Goal: Information Seeking & Learning: Compare options

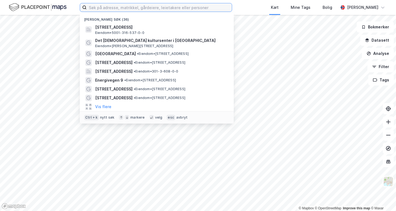
click at [150, 7] on input at bounding box center [159, 7] width 145 height 8
paste input "Sjølystparken 1-3"
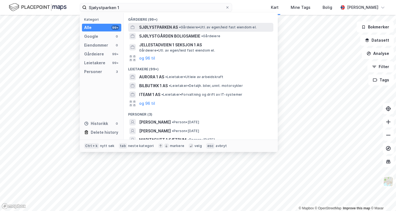
click at [175, 28] on span "SJØLYSTPARKEN AS" at bounding box center [158, 27] width 39 height 7
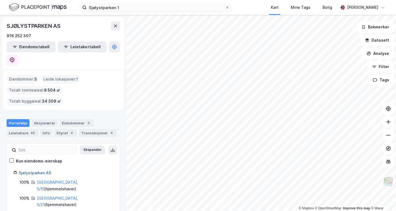
click at [38, 170] on link "Sjølystparken AS" at bounding box center [35, 172] width 32 height 5
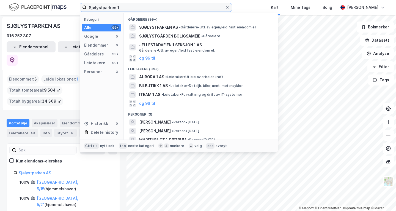
click at [121, 9] on input "Sjølystparken 1" at bounding box center [156, 7] width 139 height 8
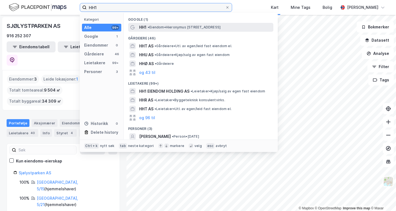
type input "HH1"
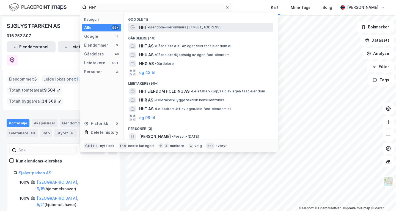
click at [160, 25] on span "• Eiendom • Hieronymus Heyerdahls gate 1, 0160 Oslo" at bounding box center [184, 27] width 73 height 4
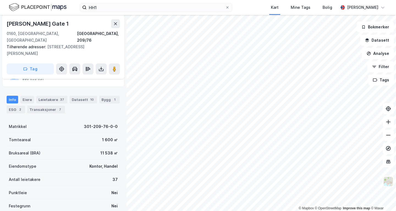
scroll to position [79, 0]
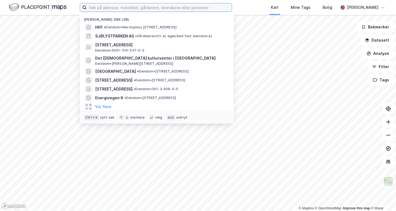
click at [158, 5] on input at bounding box center [159, 7] width 145 height 8
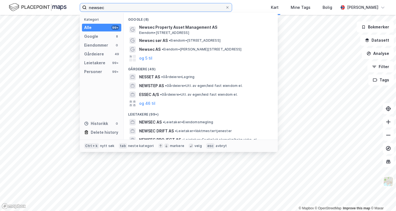
click at [160, 6] on input "newsec" at bounding box center [156, 7] width 139 height 8
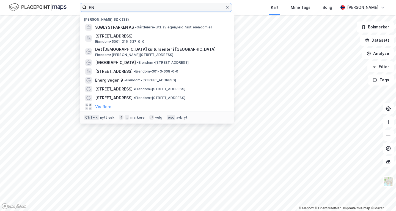
click at [147, 8] on input "EN" at bounding box center [156, 7] width 139 height 8
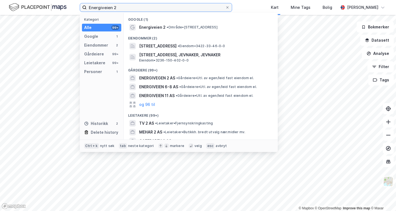
paste input "energiveien 9-14"
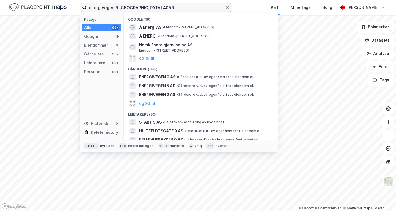
drag, startPoint x: 143, startPoint y: 7, endPoint x: 115, endPoint y: 8, distance: 27.6
click at [115, 8] on input "energivegen 9 [GEOGRAPHIC_DATA] 4056" at bounding box center [156, 7] width 139 height 8
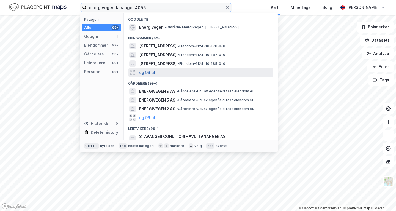
type input "energivegen tananger 4056"
click at [147, 74] on button "og 96 til" at bounding box center [147, 72] width 16 height 7
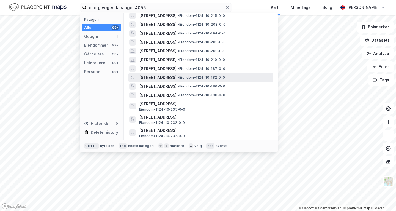
scroll to position [56, 0]
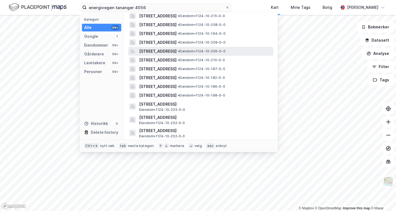
click at [177, 51] on span "[STREET_ADDRESS]" at bounding box center [157, 51] width 37 height 7
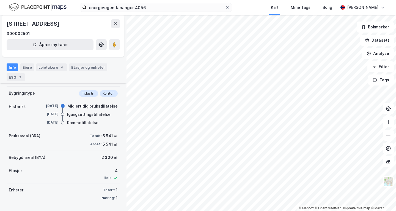
scroll to position [36, 0]
drag, startPoint x: 99, startPoint y: 135, endPoint x: 115, endPoint y: 137, distance: 16.6
click at [115, 137] on div "Bruksareal (BRA) Totalt: 5 541 ㎡ Annet: 5 541 ㎡" at bounding box center [63, 139] width 113 height 21
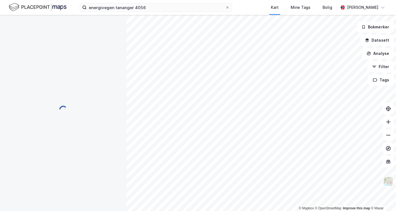
scroll to position [1, 0]
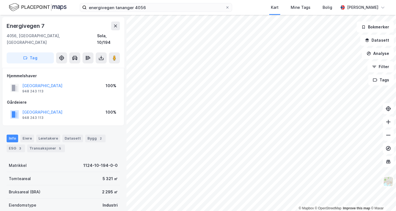
scroll to position [0, 0]
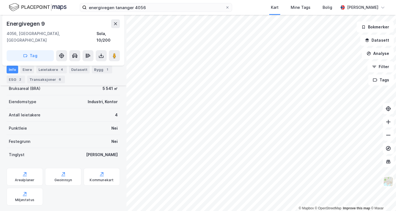
scroll to position [146, 0]
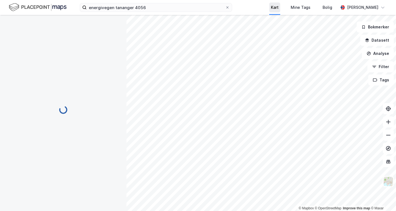
scroll to position [109, 0]
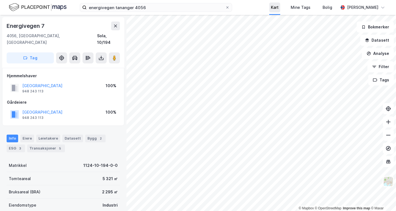
scroll to position [109, 0]
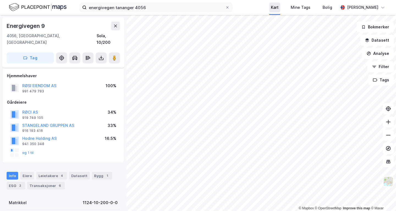
scroll to position [109, 0]
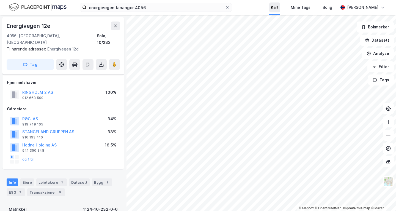
scroll to position [109, 0]
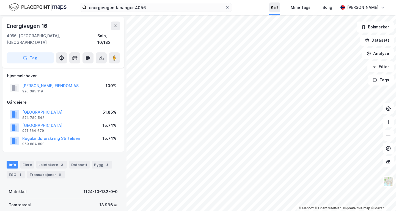
scroll to position [109, 0]
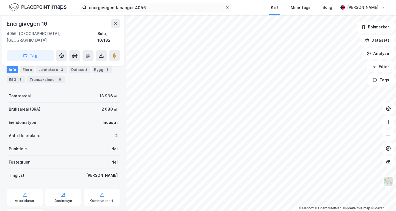
click at [118, 57] on div "© Mapbox © OpenStreetMap Improve this map © Maxar Energivegen 16 4056, [GEOGRAP…" at bounding box center [198, 113] width 396 height 196
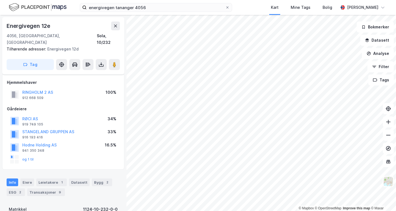
scroll to position [109, 0]
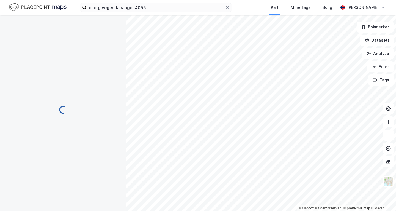
scroll to position [109, 0]
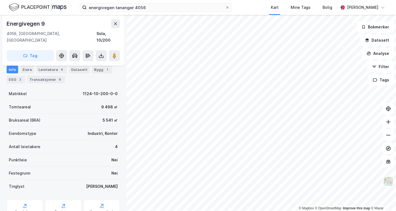
scroll to position [109, 0]
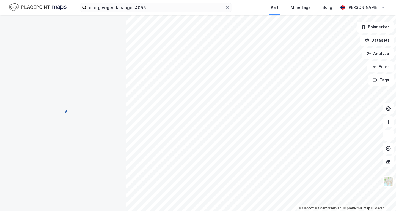
scroll to position [109, 0]
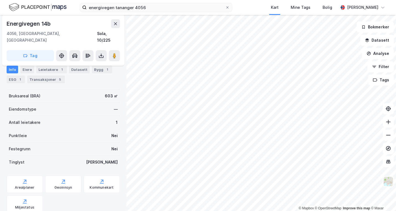
scroll to position [109, 0]
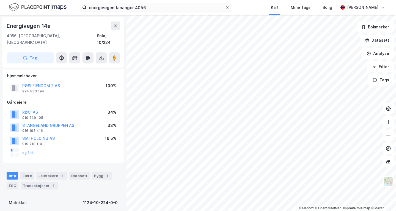
scroll to position [109, 0]
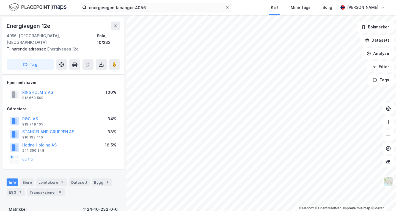
scroll to position [109, 0]
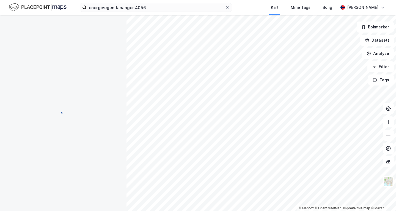
scroll to position [109, 0]
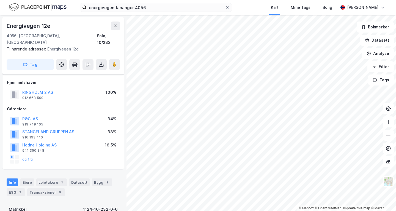
scroll to position [109, 0]
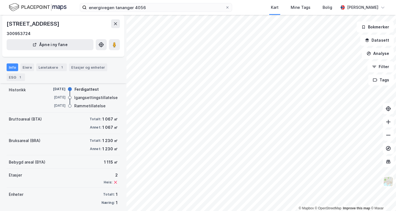
scroll to position [54, 0]
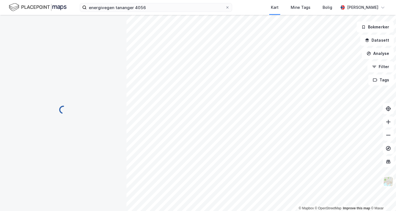
scroll to position [54, 0]
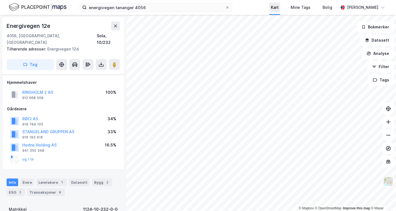
scroll to position [54, 0]
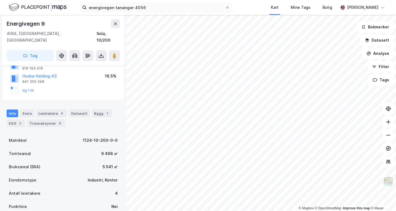
scroll to position [62, 0]
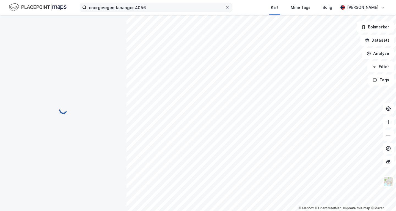
scroll to position [36, 0]
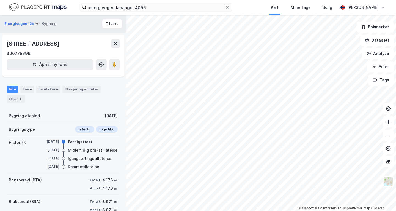
scroll to position [20, 0]
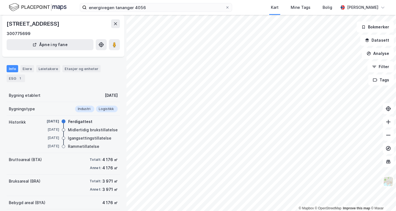
scroll to position [38, 0]
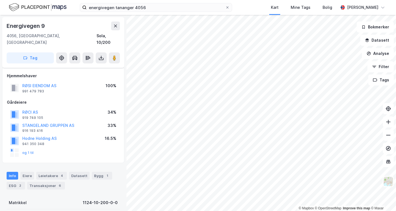
scroll to position [38, 0]
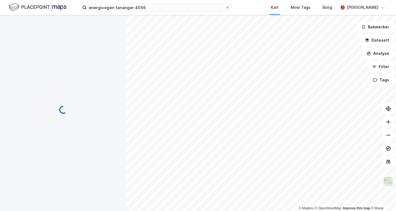
scroll to position [38, 0]
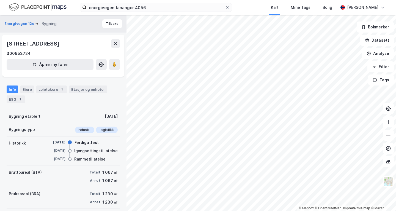
scroll to position [38, 0]
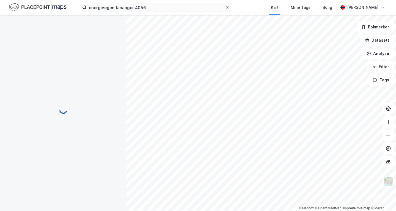
scroll to position [38, 0]
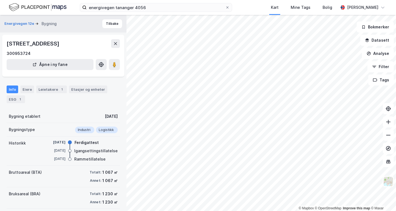
scroll to position [38, 0]
